Goal: Check status: Check status

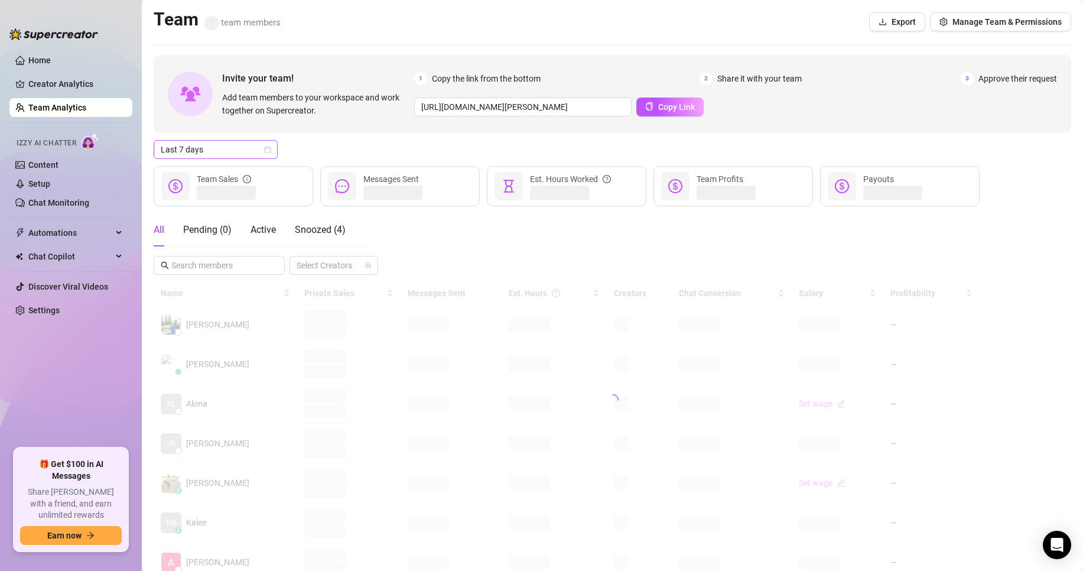
click at [230, 149] on span "Last 7 days" at bounding box center [216, 150] width 110 height 18
click at [171, 256] on div "Custom date" at bounding box center [215, 248] width 119 height 19
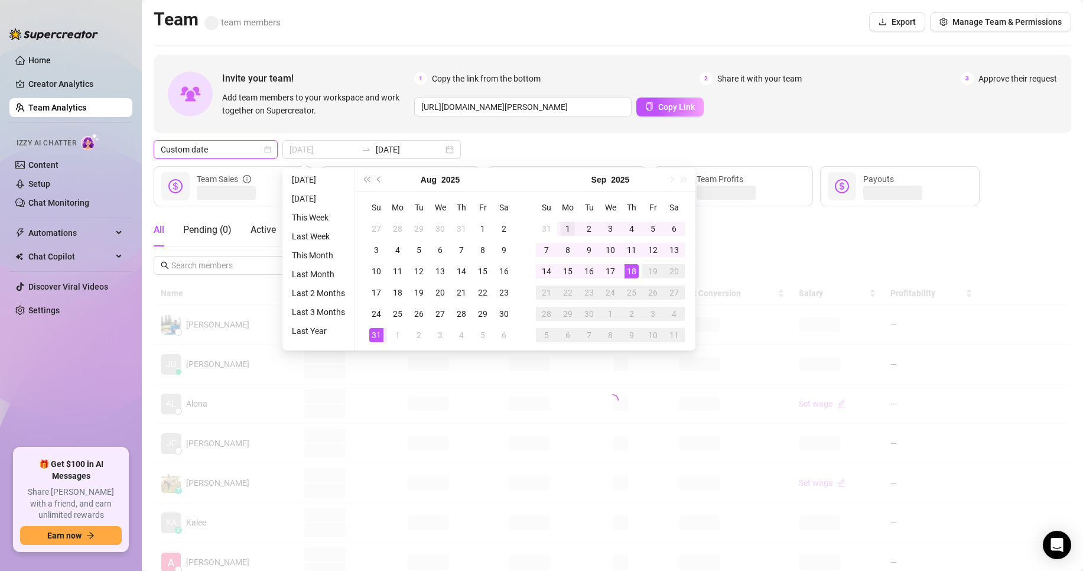
type input "[DATE]"
click at [570, 230] on div "1" at bounding box center [568, 229] width 14 height 14
type input "[DATE]"
click at [635, 269] on div "18" at bounding box center [632, 271] width 14 height 14
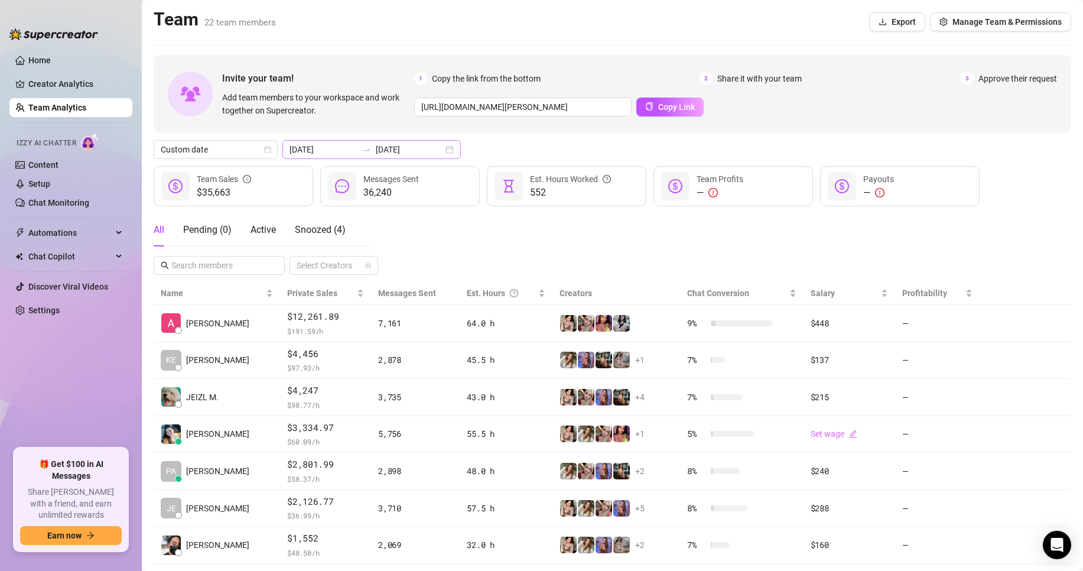
click at [362, 144] on div "[DATE] [DATE]" at bounding box center [371, 149] width 178 height 19
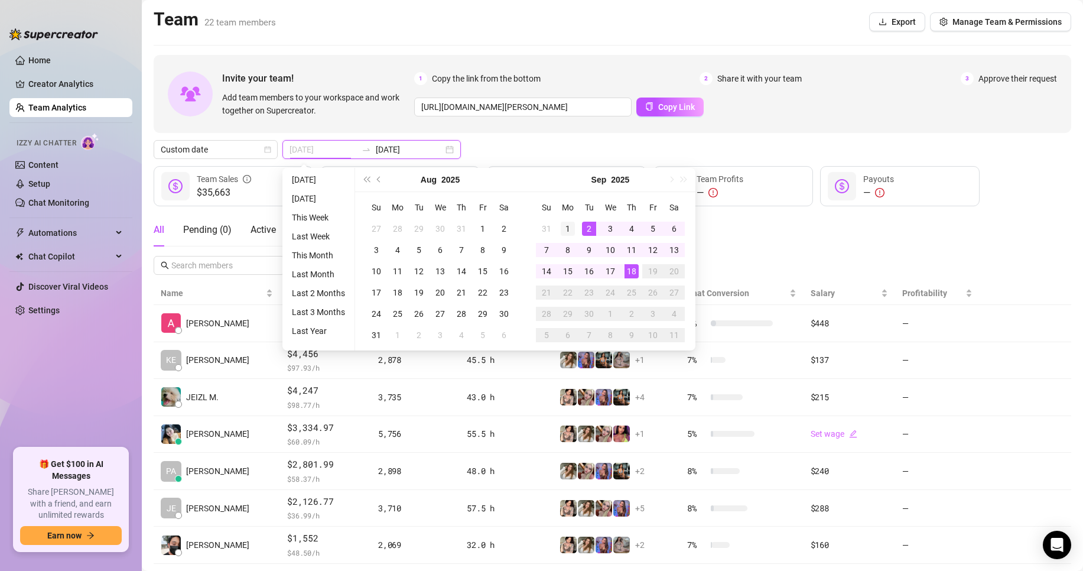
type input "[DATE]"
click at [575, 237] on td "1" at bounding box center [567, 228] width 21 height 21
type input "[DATE]"
click at [626, 269] on div "18" at bounding box center [632, 271] width 14 height 14
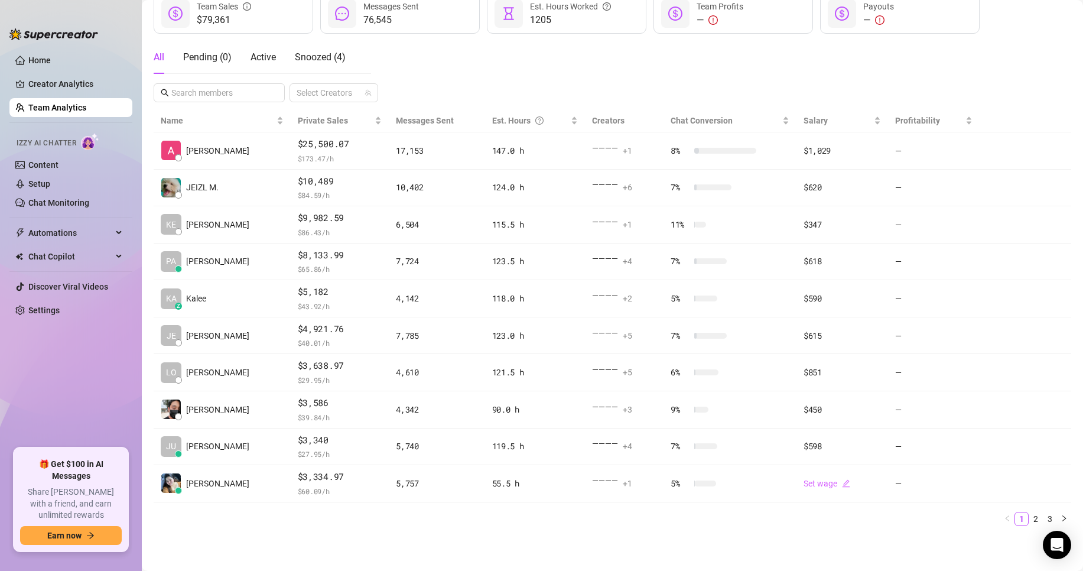
scroll to position [173, 0]
